Goal: Information Seeking & Learning: Learn about a topic

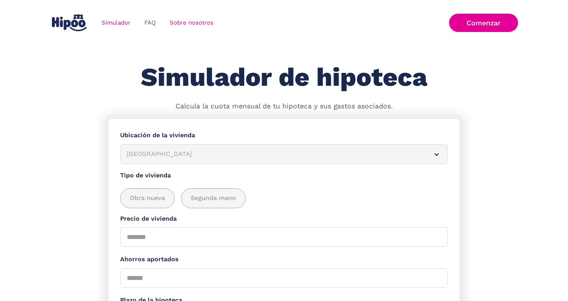
click at [185, 23] on link "Sobre nosotros" at bounding box center [192, 22] width 58 height 15
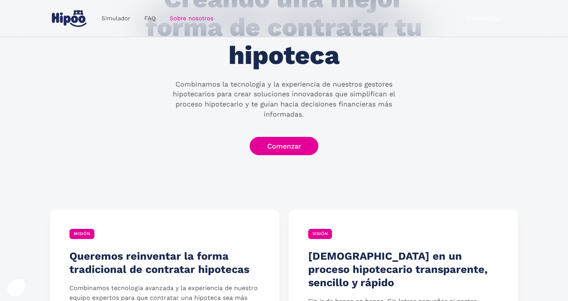
scroll to position [119, 0]
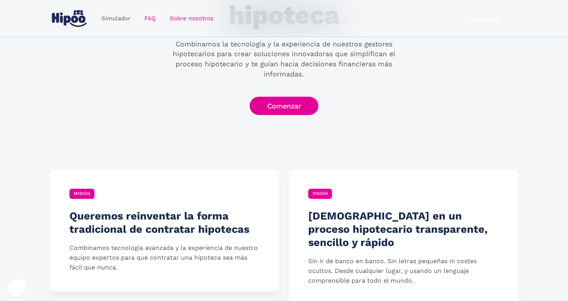
click at [152, 19] on link "FAQ" at bounding box center [149, 18] width 25 height 15
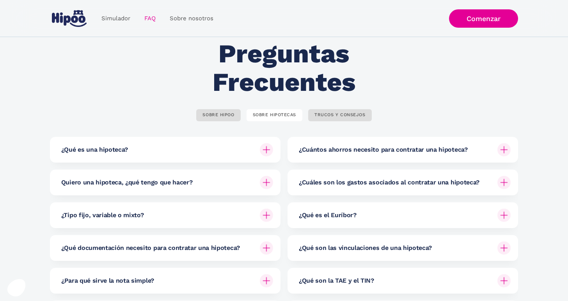
scroll to position [30, 0]
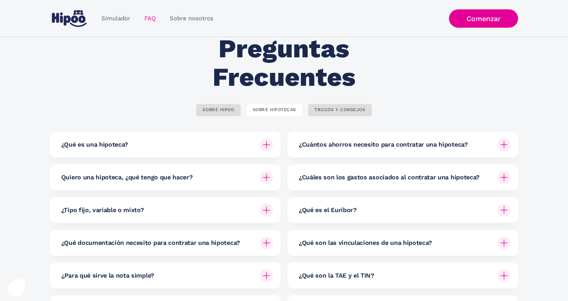
click at [508, 179] on img at bounding box center [503, 177] width 13 height 13
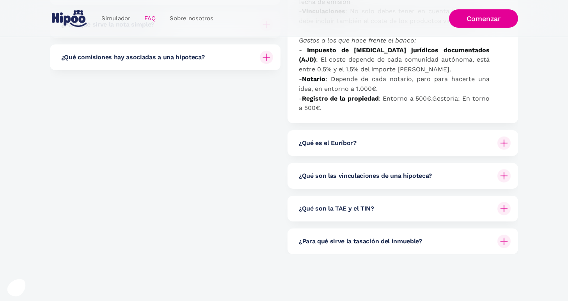
scroll to position [286, 0]
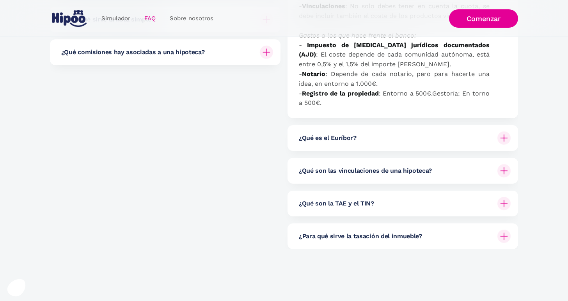
click at [506, 233] on img at bounding box center [503, 236] width 13 height 13
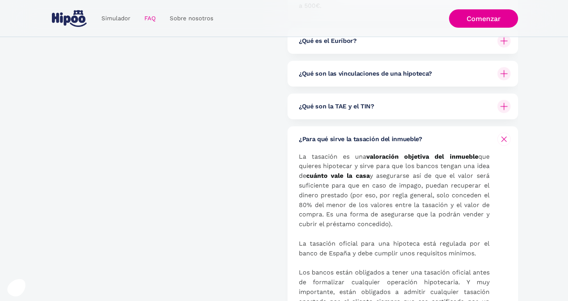
scroll to position [0, 0]
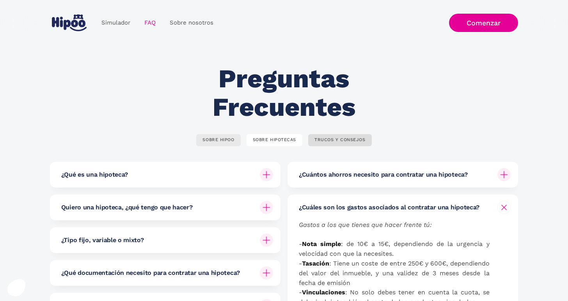
click at [225, 140] on div "SOBRE HIPOO" at bounding box center [219, 140] width 32 height 6
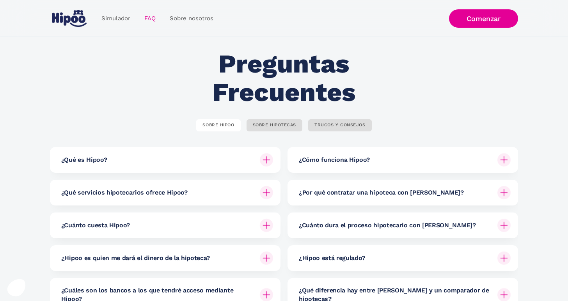
scroll to position [25, 0]
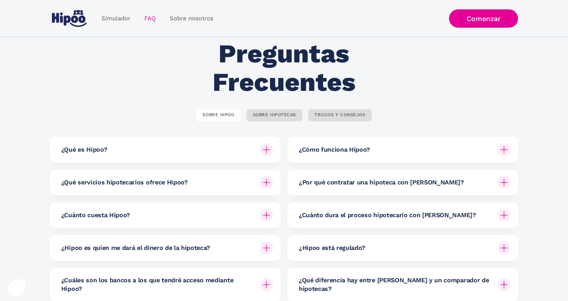
click at [495, 225] on div "¿Cuánto dura el proceso hipotecario con Hipoo?" at bounding box center [405, 216] width 212 height 26
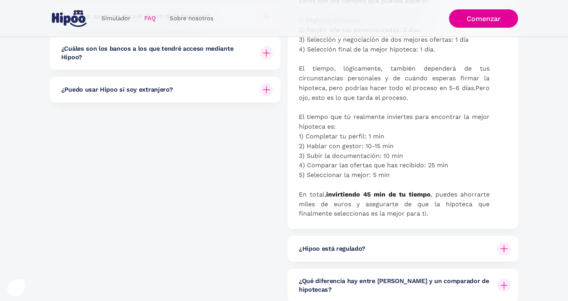
scroll to position [247, 0]
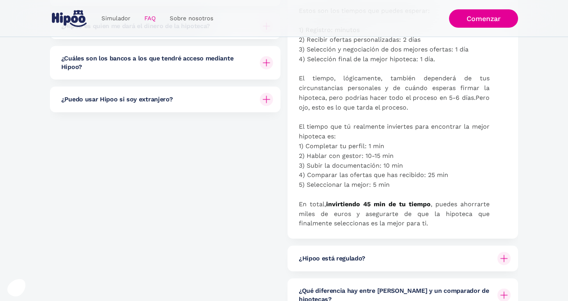
click at [266, 68] on img at bounding box center [266, 62] width 13 height 13
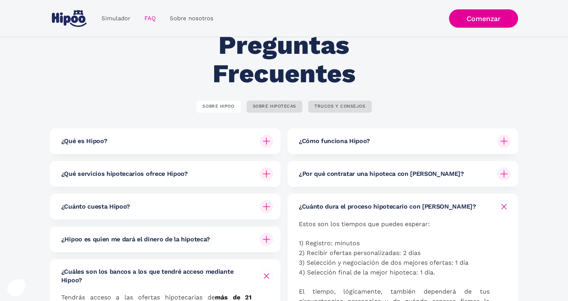
scroll to position [0, 0]
